Goal: Understand process/instructions: Learn how to perform a task or action

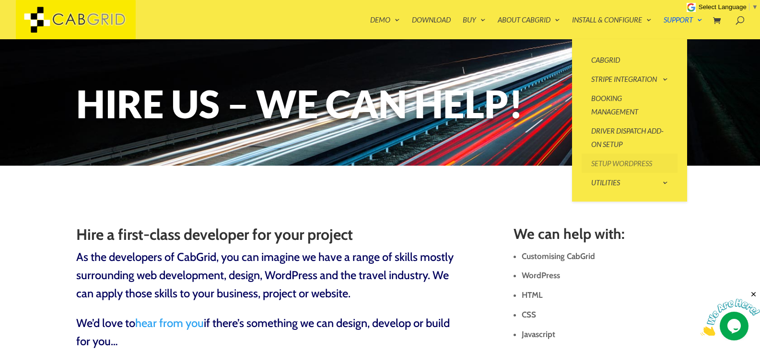
click at [611, 161] on link "Setup WordPress" at bounding box center [629, 163] width 96 height 19
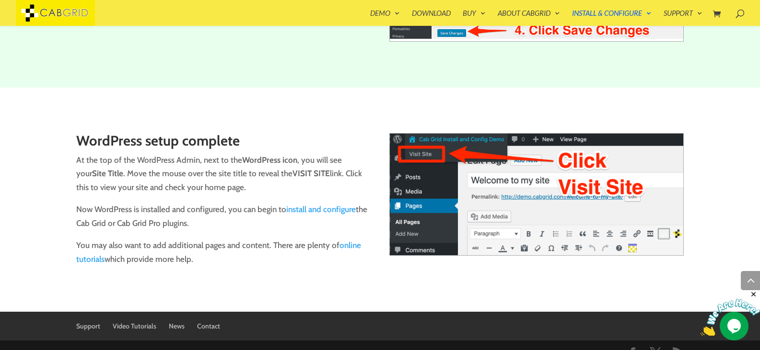
scroll to position [1880, 0]
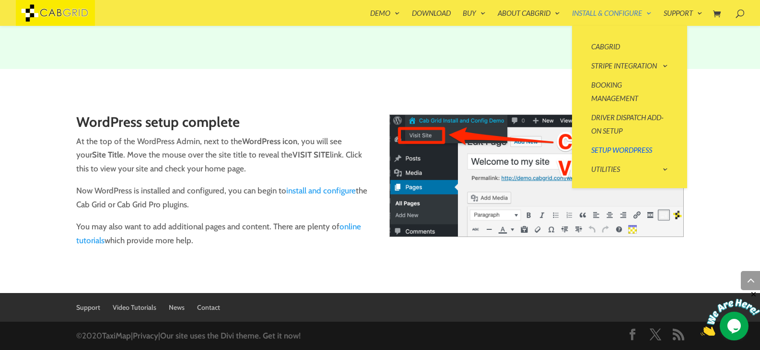
click at [592, 13] on link "Install & Configure" at bounding box center [612, 18] width 80 height 16
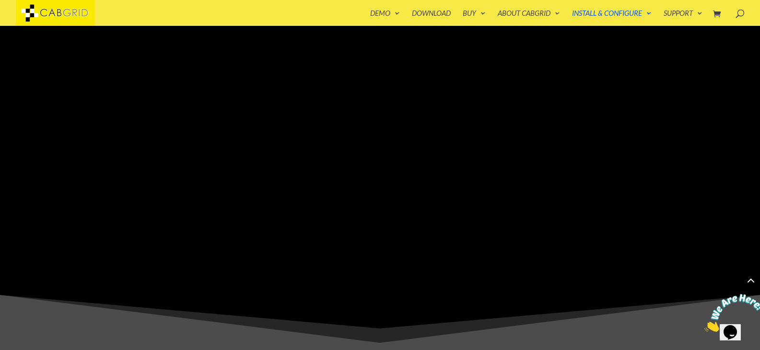
scroll to position [423, 0]
